Goal: Information Seeking & Learning: Learn about a topic

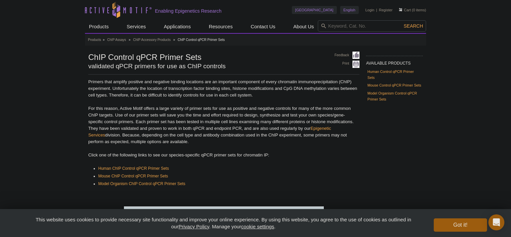
click at [273, 60] on h1 "ChIP Control qPCR Primer Sets" at bounding box center [207, 57] width 239 height 10
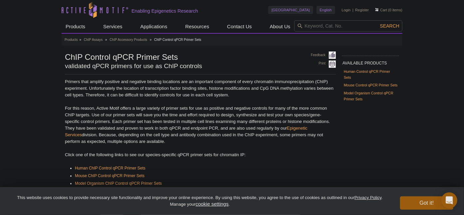
drag, startPoint x: 64, startPoint y: 79, endPoint x: 301, endPoint y: 139, distance: 244.2
click at [301, 139] on div "AVAILABLE PRODUCTS Human Control qPCR Primer Sets Mouse Control qPCR Primer Set…" at bounding box center [232, 172] width 341 height 240
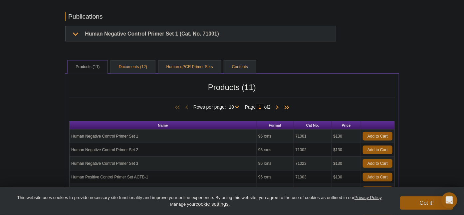
scroll to position [30, 0]
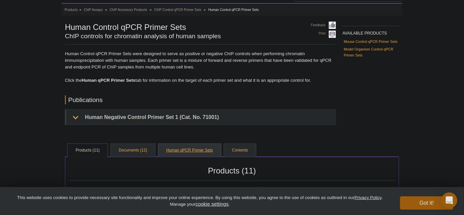
click at [206, 153] on link "Human qPCR Primer Sets" at bounding box center [189, 150] width 63 height 13
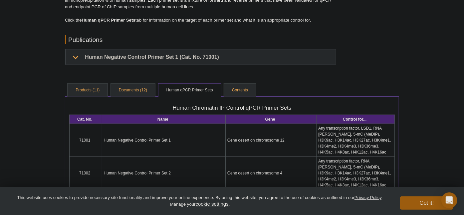
scroll to position [91, 0]
click at [242, 89] on link "Contents" at bounding box center [240, 90] width 32 height 13
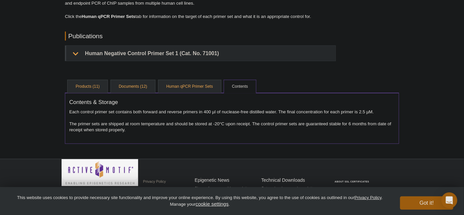
scroll to position [95, 0]
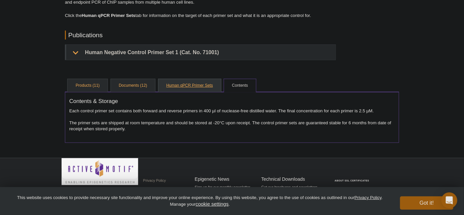
click at [199, 85] on link "Human qPCR Primer Sets" at bounding box center [189, 85] width 63 height 13
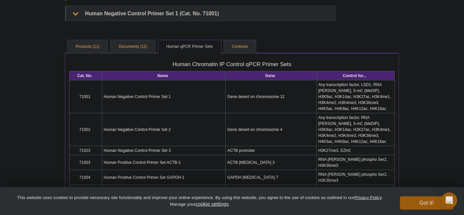
scroll to position [65, 0]
